Goal: Manage account settings

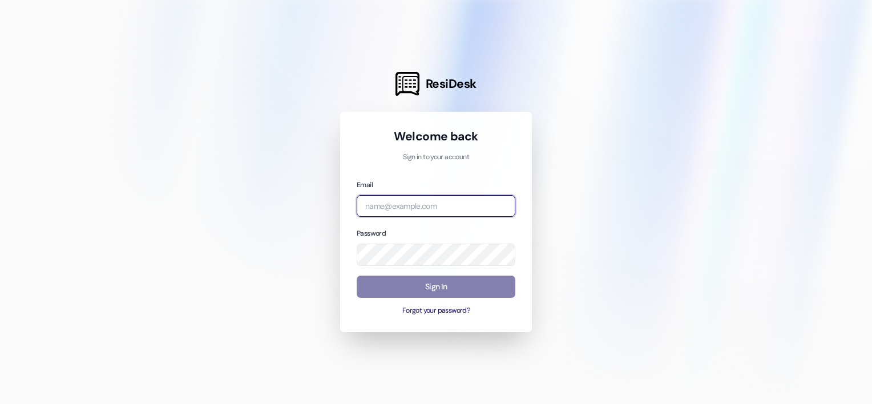
click at [413, 201] on input "email" at bounding box center [436, 206] width 159 height 22
type input "[EMAIL_ADDRESS][DOMAIN_NAME]"
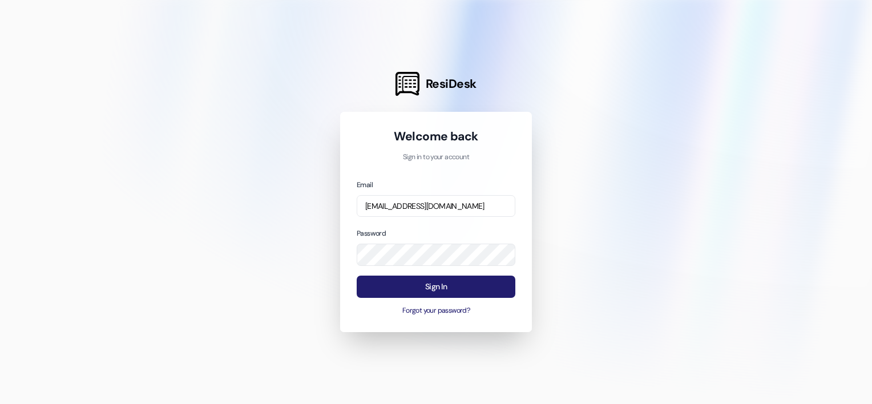
click at [454, 289] on button "Sign In" at bounding box center [436, 287] width 159 height 22
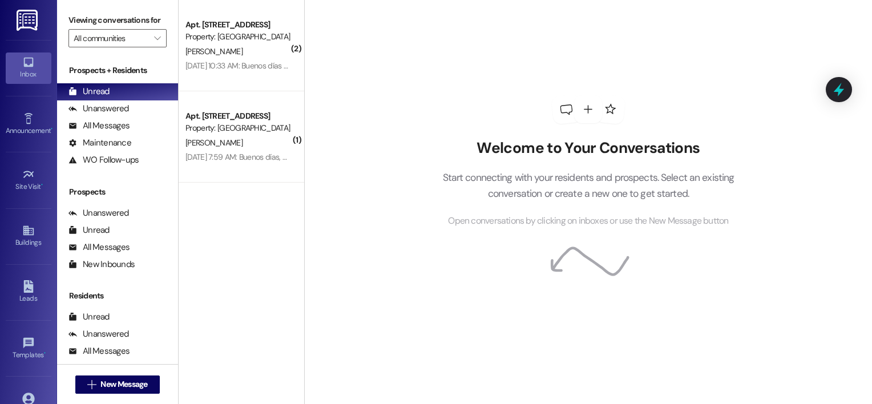
click at [20, 13] on img at bounding box center [28, 20] width 23 height 21
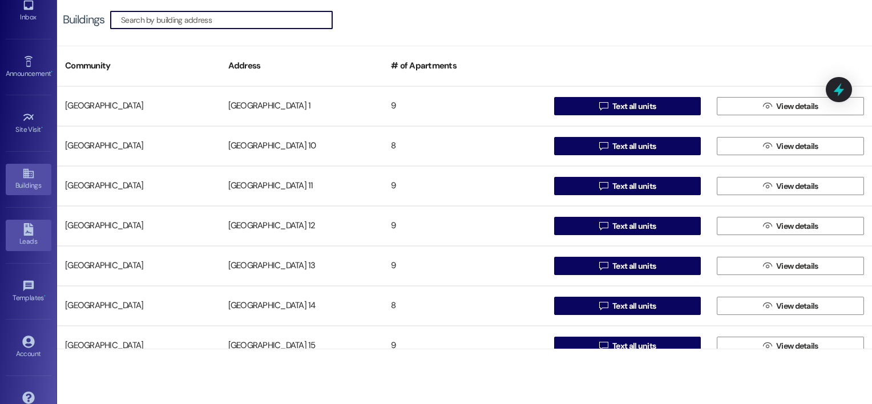
scroll to position [82, 0]
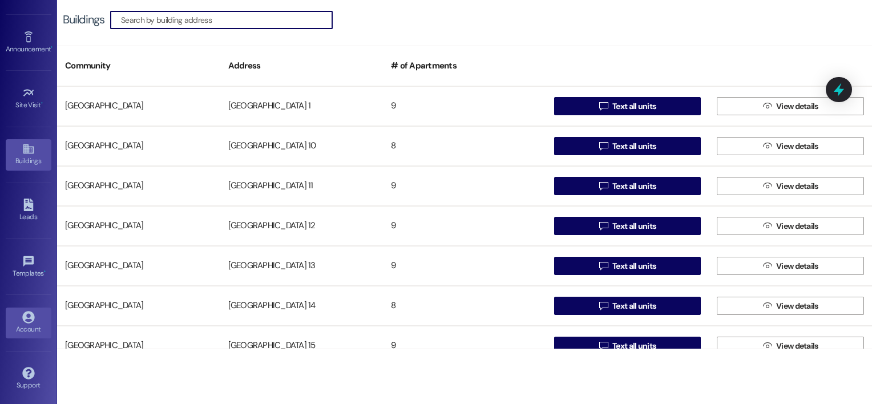
click at [22, 314] on icon at bounding box center [28, 317] width 12 height 12
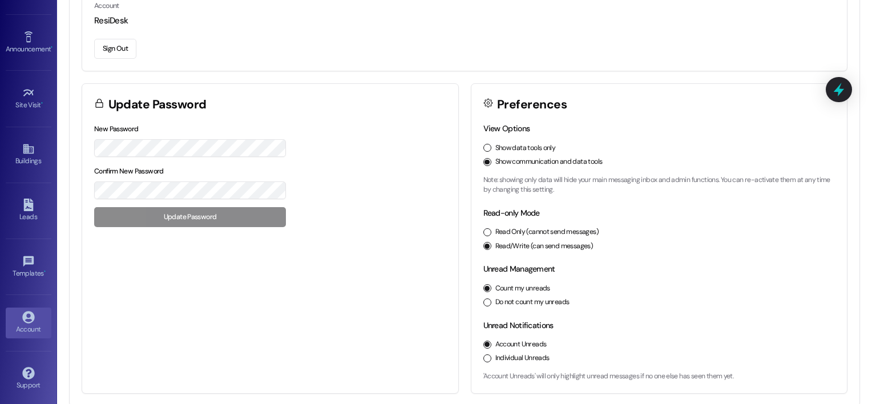
scroll to position [156, 0]
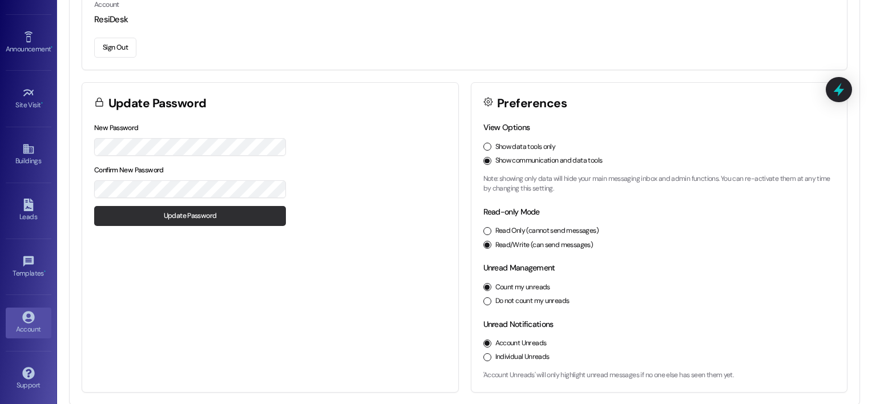
click at [167, 211] on button "Update Password" at bounding box center [190, 216] width 192 height 20
